Goal: Find specific page/section: Find specific page/section

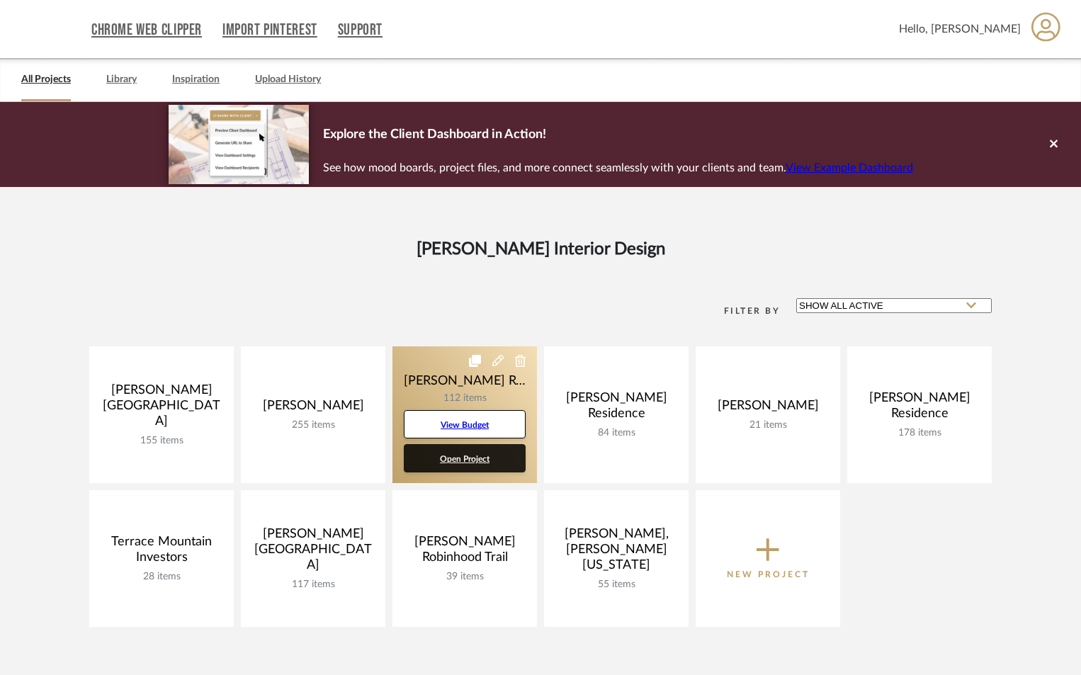
click at [455, 454] on link "Open Project" at bounding box center [465, 458] width 122 height 28
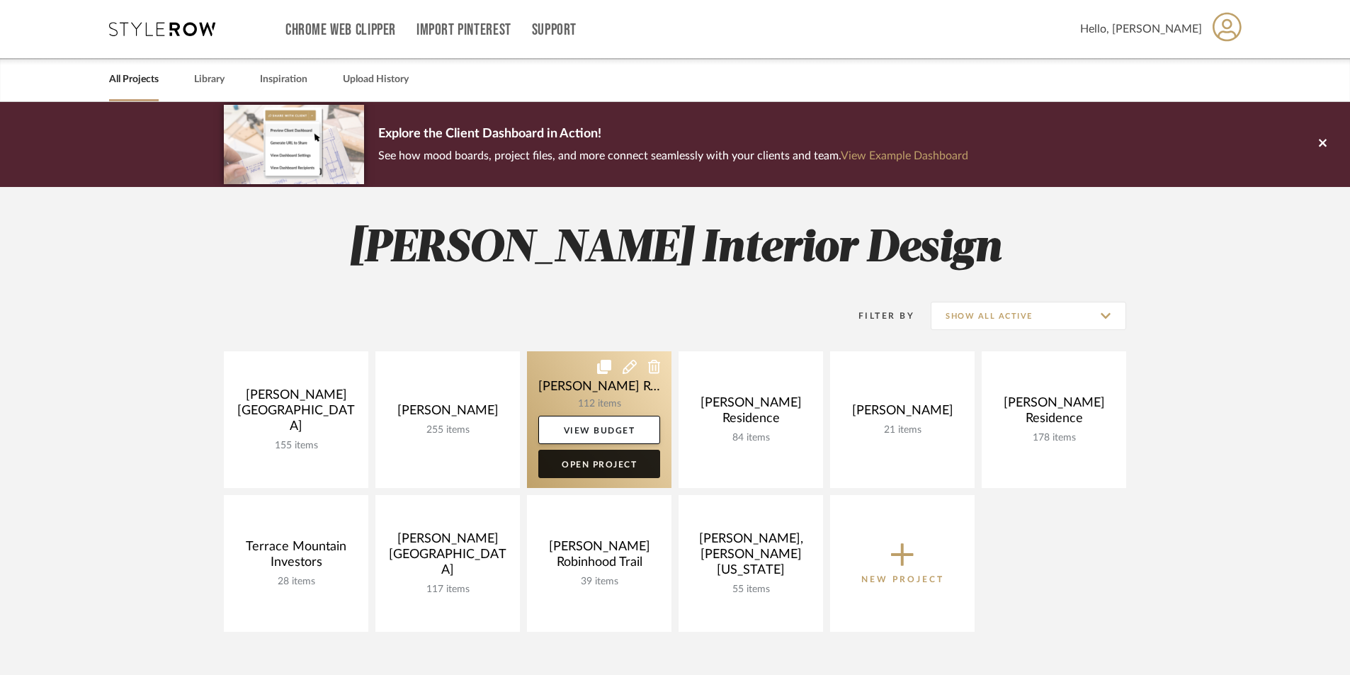
click at [584, 467] on link "Open Project" at bounding box center [599, 464] width 122 height 28
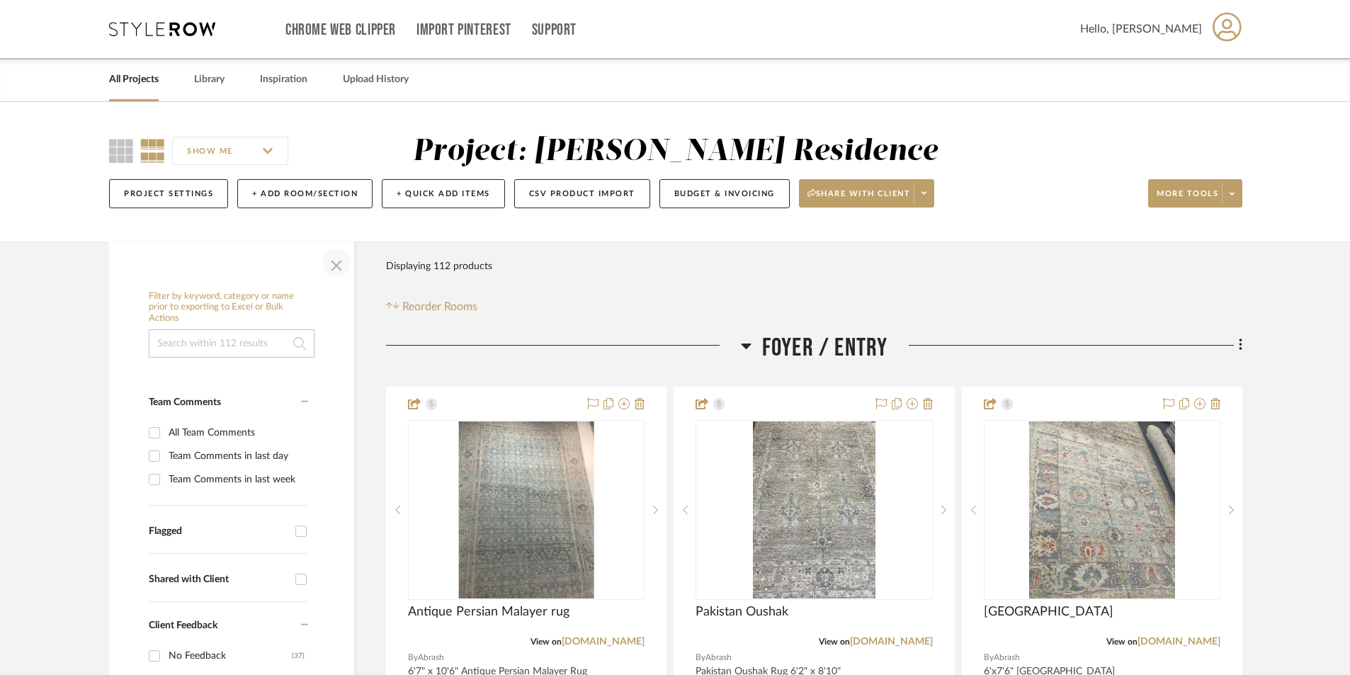
click at [344, 262] on span "button" at bounding box center [336, 263] width 34 height 34
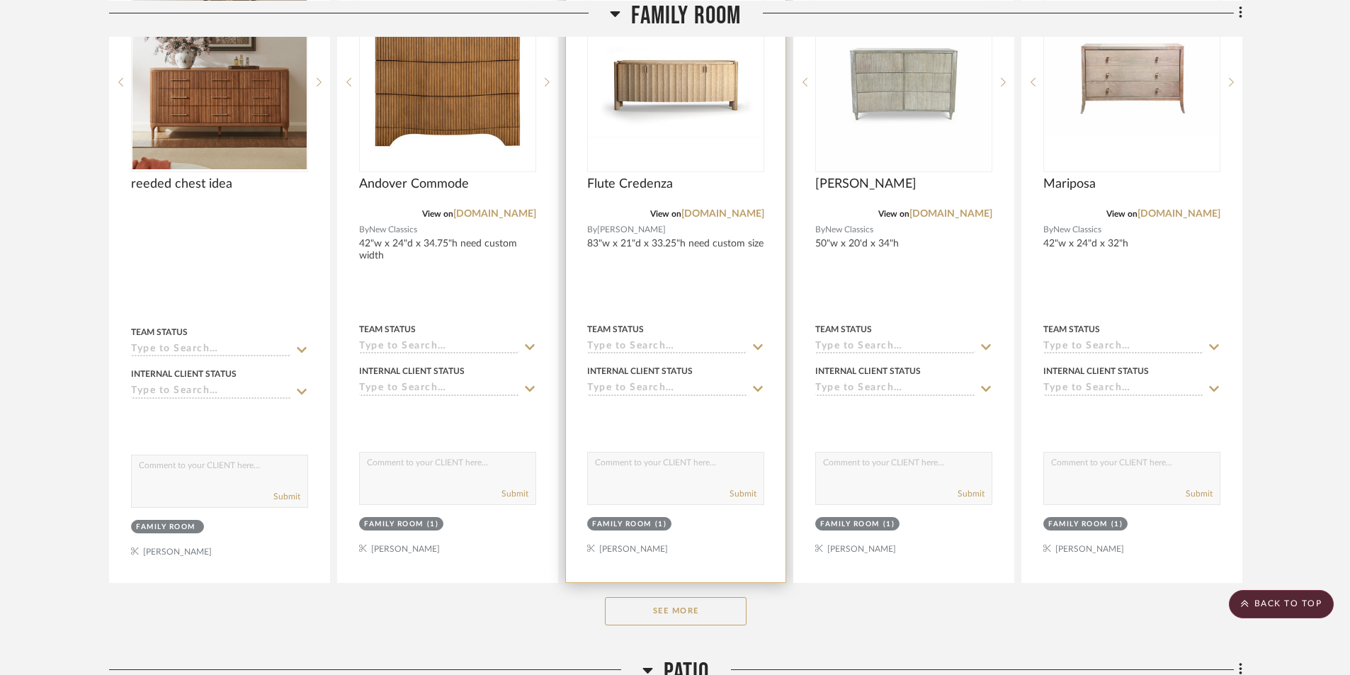
scroll to position [5100, 0]
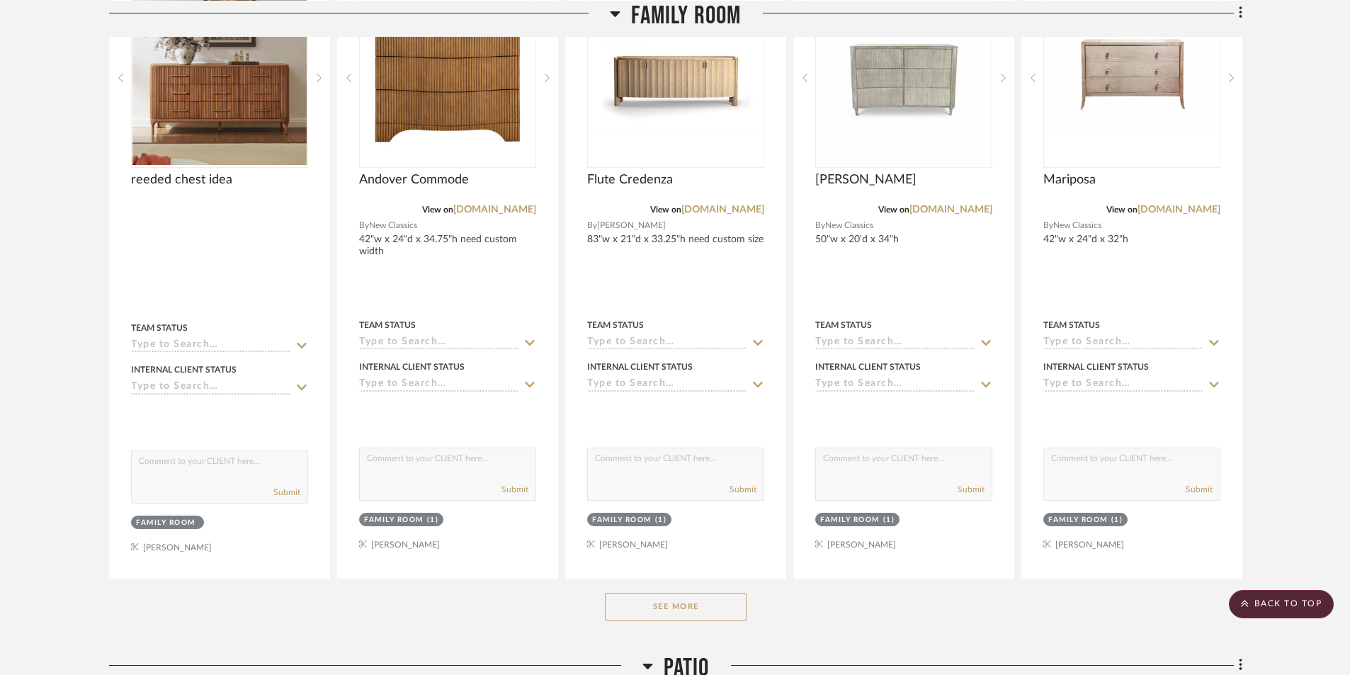
click at [715, 607] on button "See More" at bounding box center [676, 607] width 142 height 28
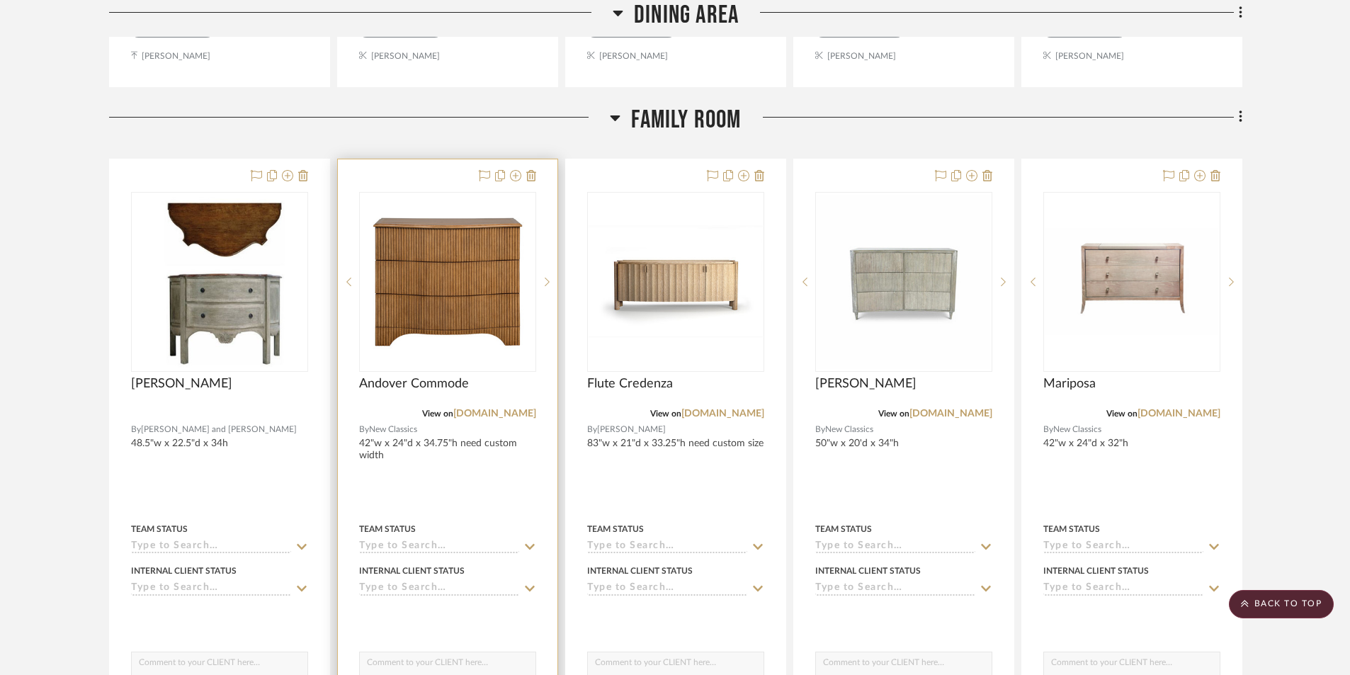
scroll to position [4895, 0]
